Goal: Task Accomplishment & Management: Use online tool/utility

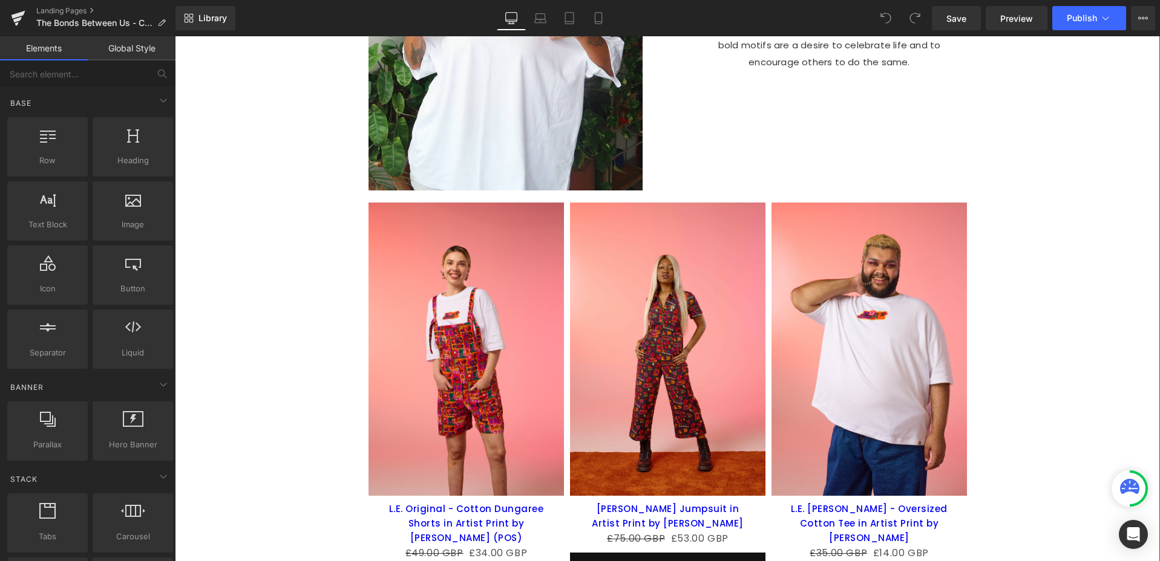
scroll to position [1441, 0]
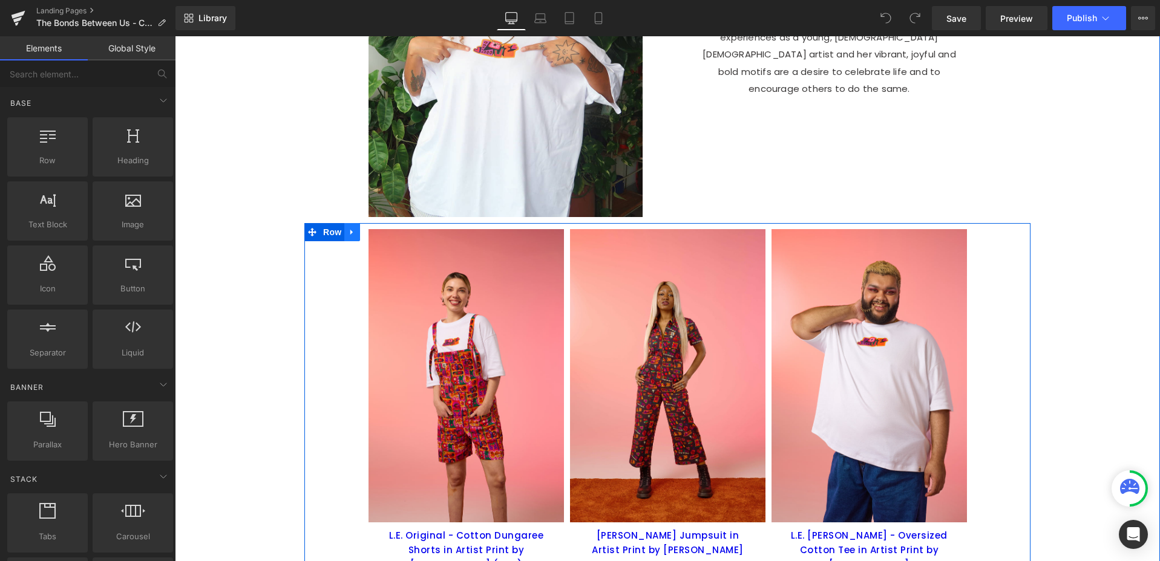
click at [356, 228] on icon at bounding box center [352, 232] width 8 height 9
click at [382, 228] on icon at bounding box center [383, 232] width 8 height 9
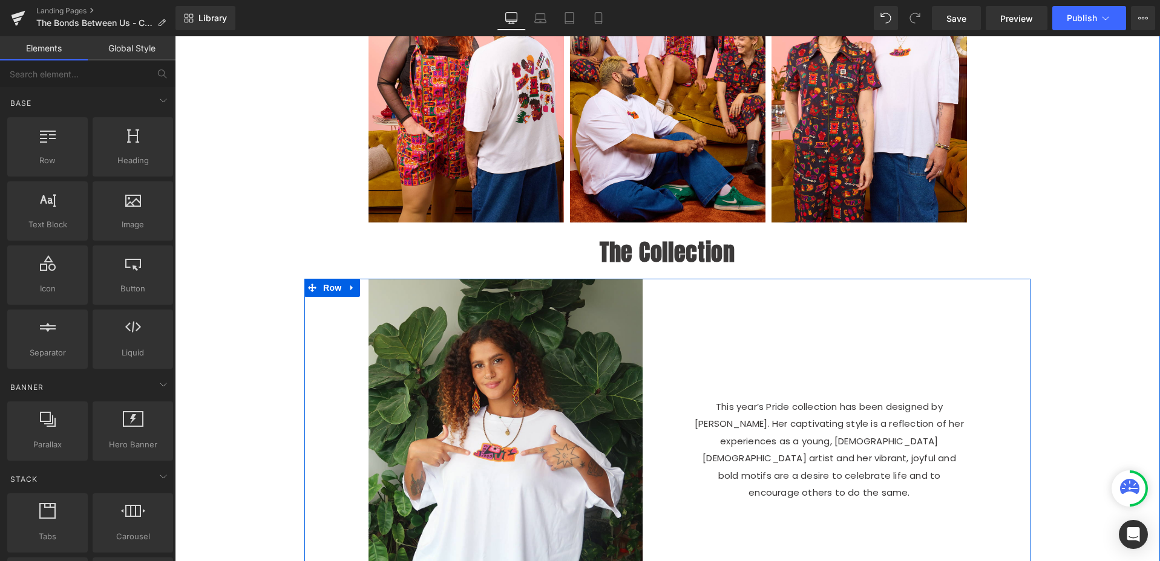
scroll to position [801, 0]
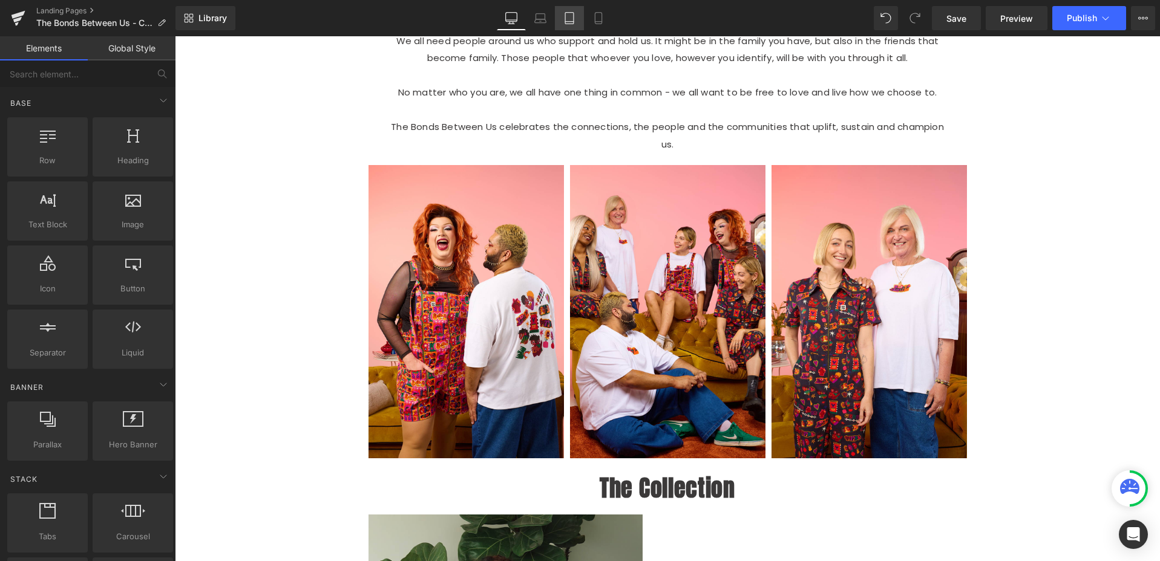
click at [567, 19] on icon at bounding box center [569, 18] width 12 height 12
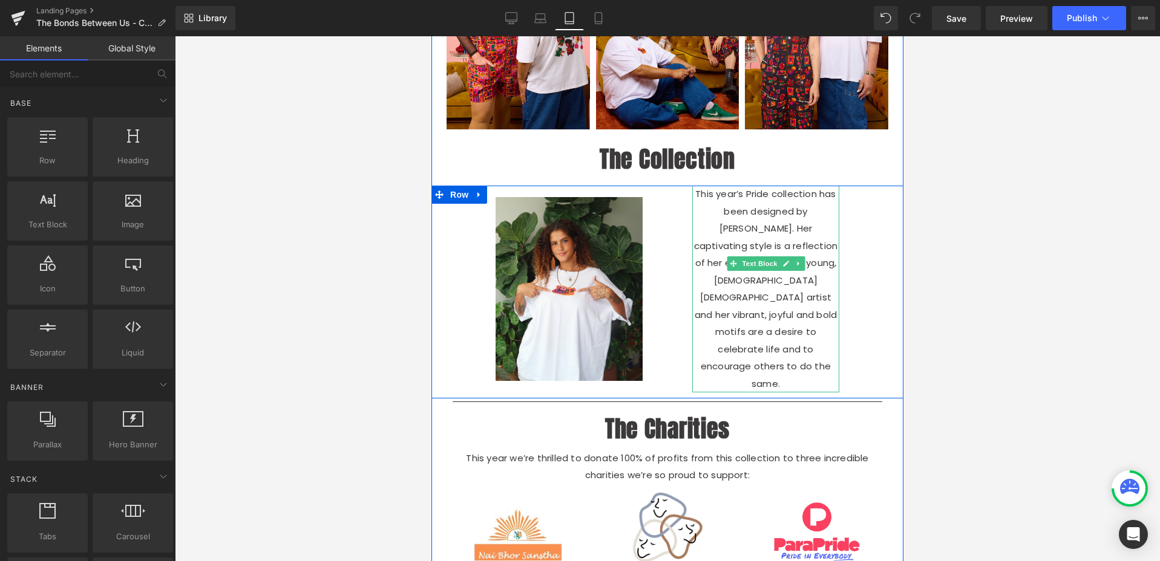
scroll to position [606, 0]
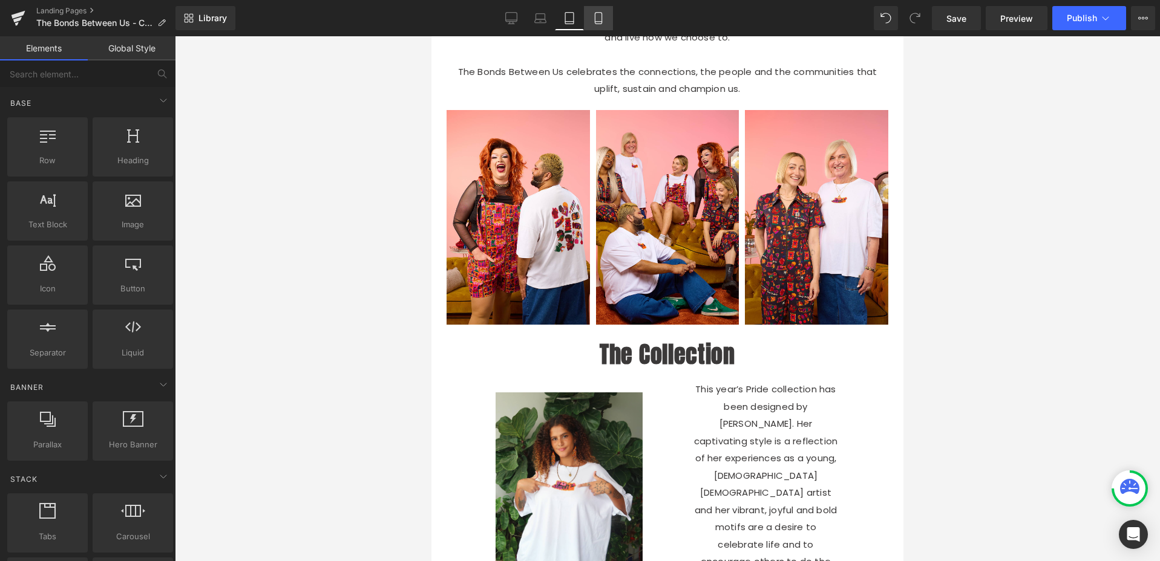
click at [598, 22] on icon at bounding box center [598, 18] width 12 height 12
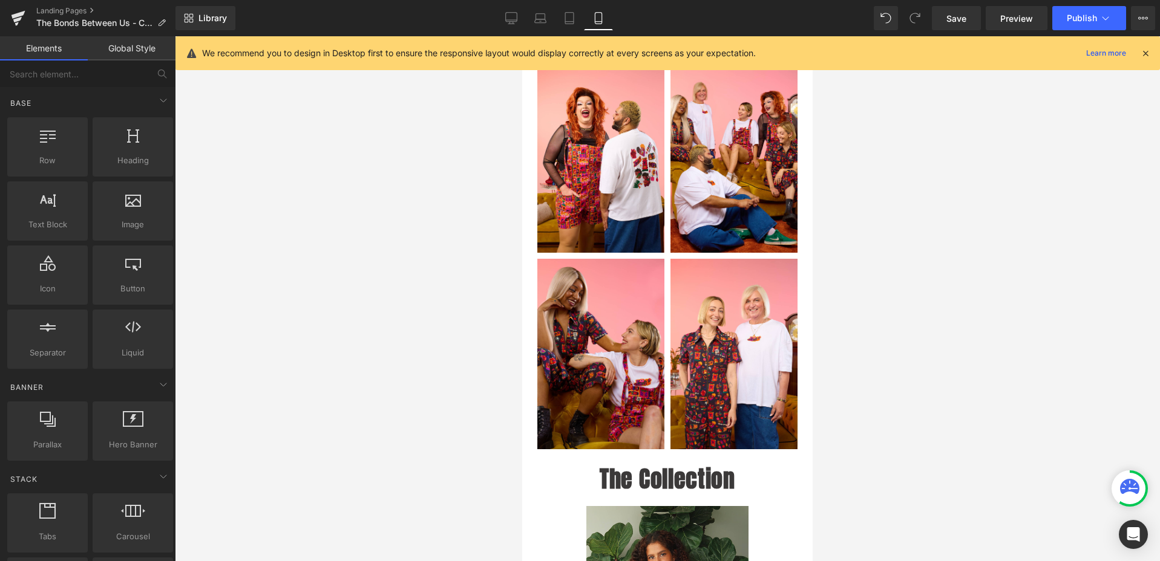
scroll to position [531, 0]
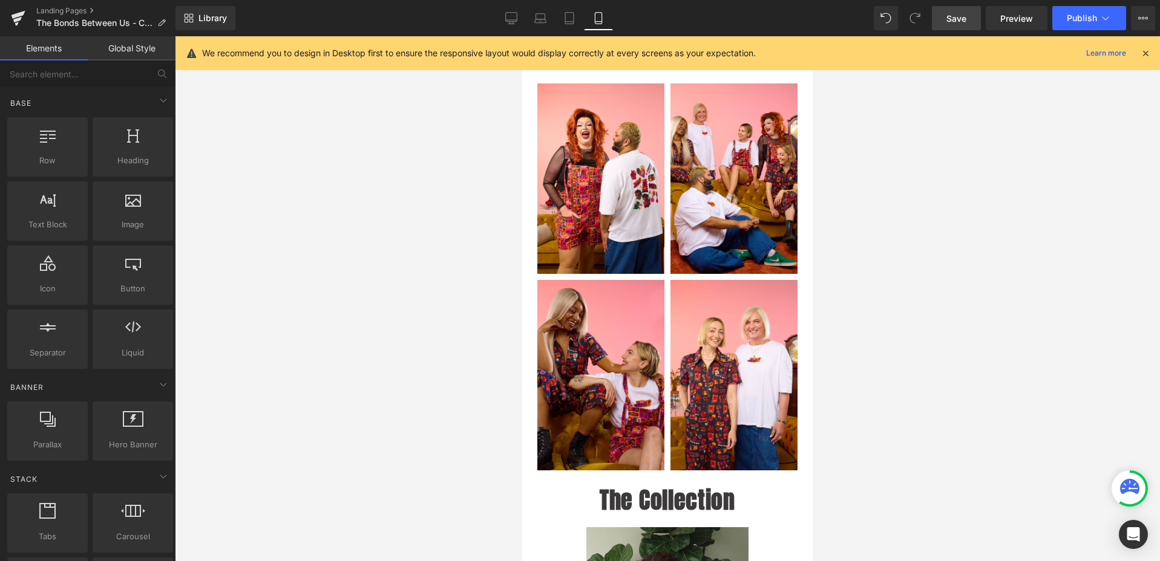
click at [958, 17] on span "Save" at bounding box center [956, 18] width 20 height 13
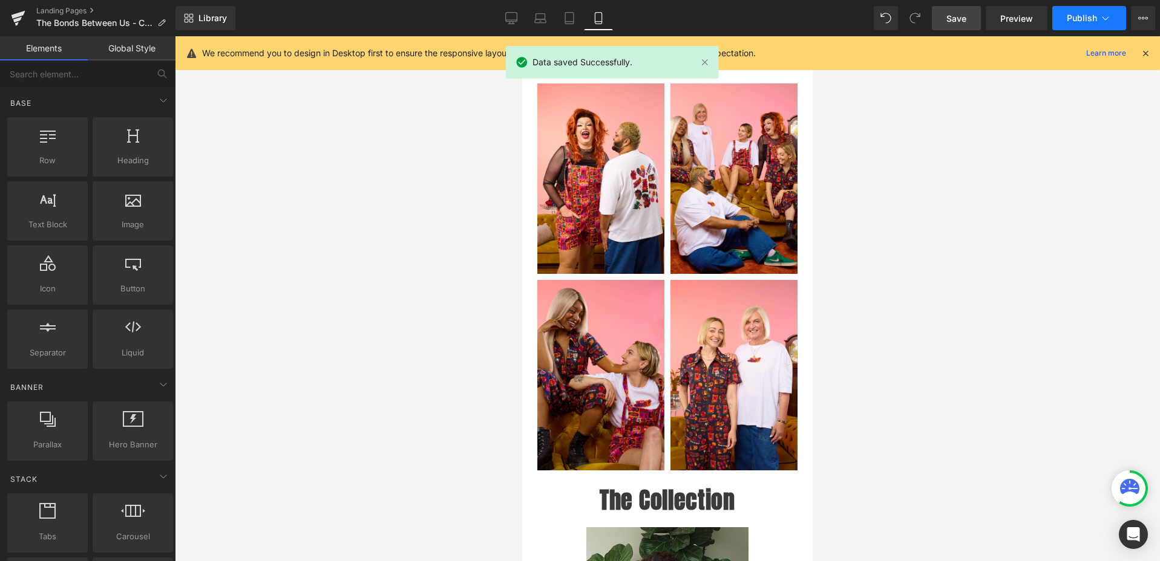
click at [1073, 13] on span "Publish" at bounding box center [1082, 18] width 30 height 10
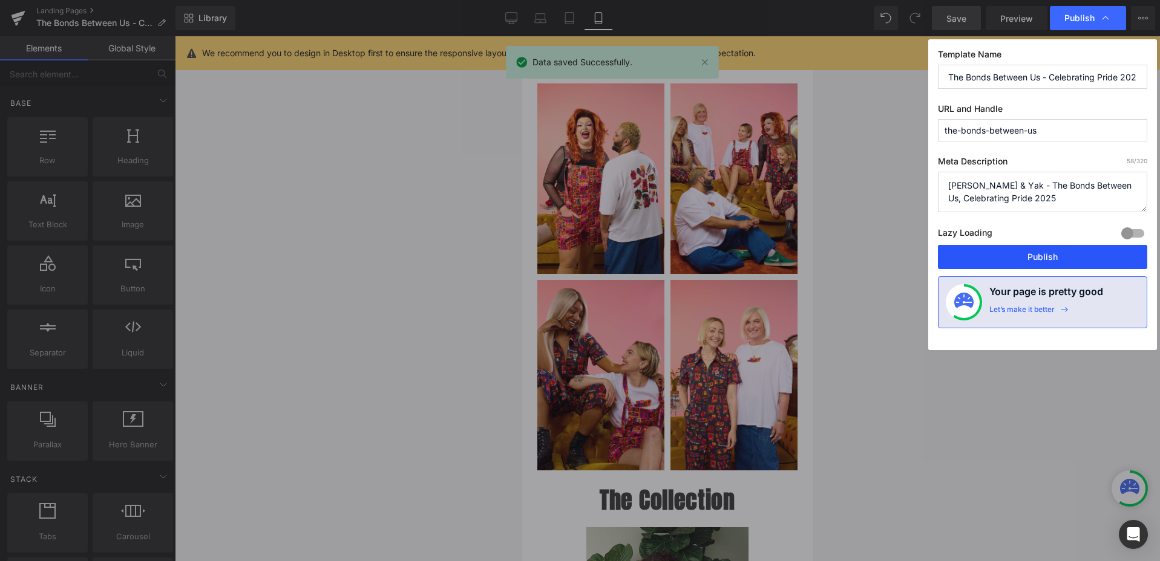
click at [1027, 255] on button "Publish" at bounding box center [1042, 257] width 209 height 24
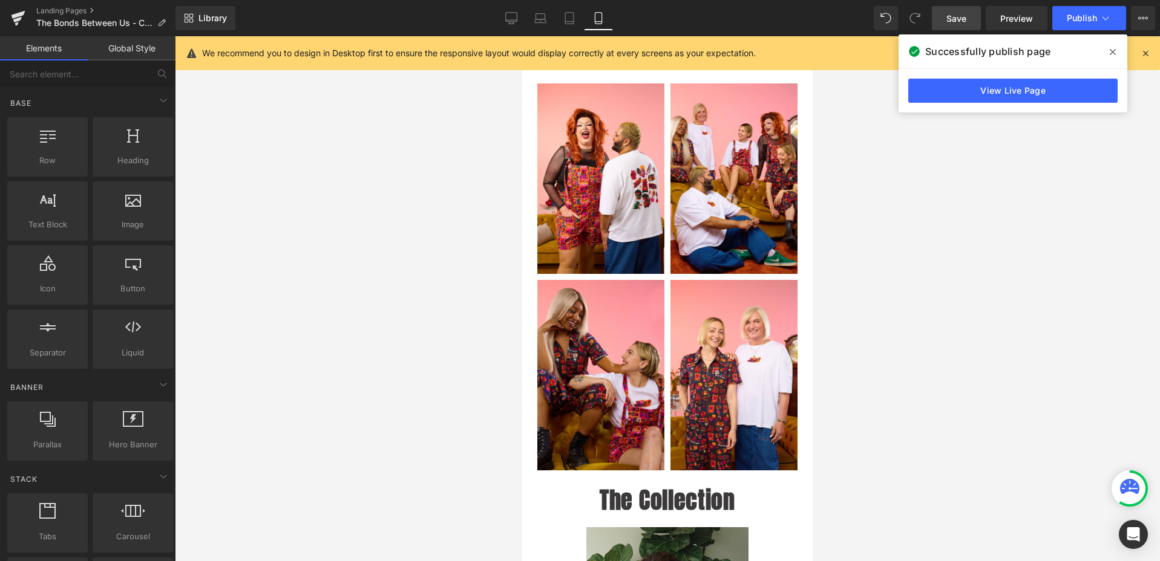
click at [1113, 53] on icon at bounding box center [1112, 52] width 6 height 10
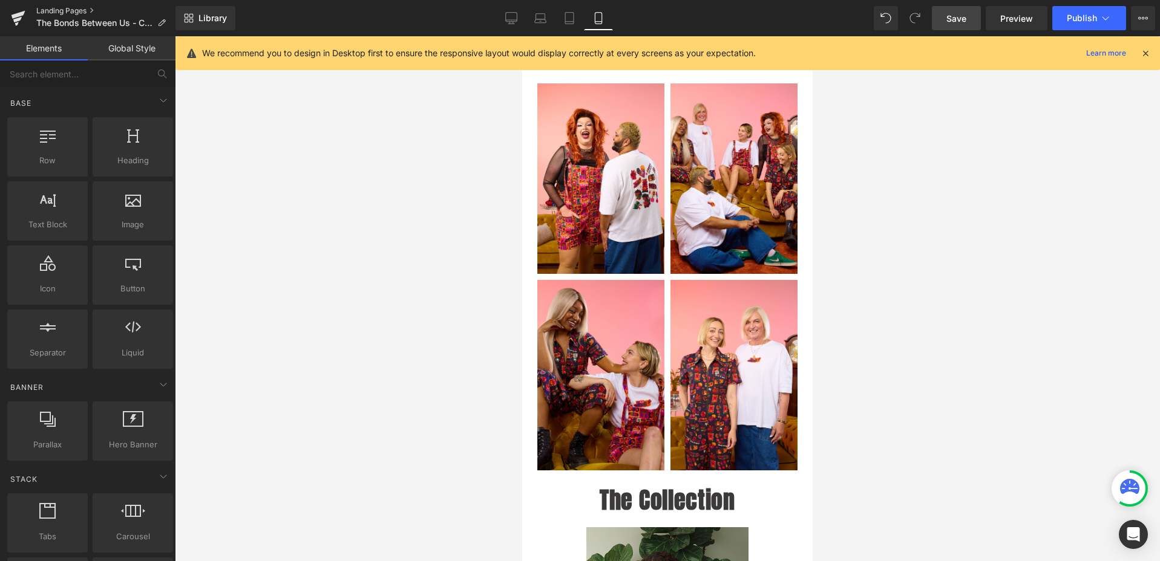
click at [51, 11] on link "Landing Pages" at bounding box center [105, 11] width 139 height 10
